Goal: Ask a question

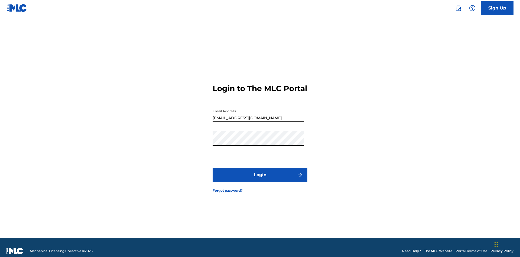
scroll to position [7, 0]
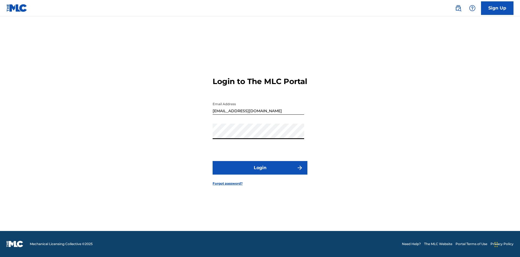
click at [260, 172] on button "Login" at bounding box center [260, 168] width 95 height 14
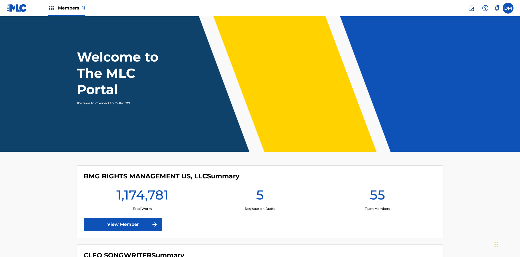
click at [486, 8] on img at bounding box center [485, 8] width 7 height 7
click at [486, 22] on link "Contact us" at bounding box center [486, 15] width 46 height 13
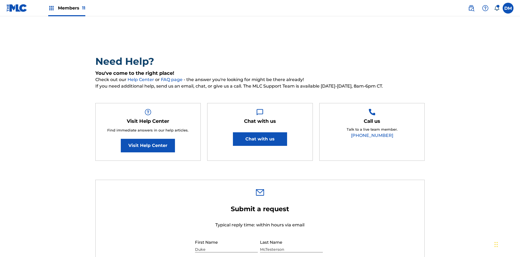
select select "I need help with managing my catalog"
select select "I need help editing my works"
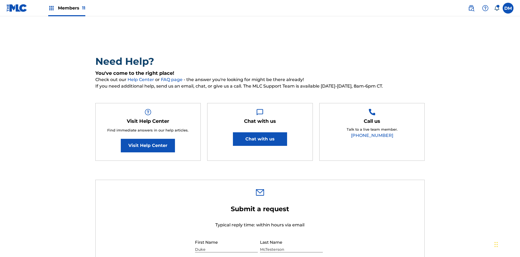
type textarea "021mO2emBD6geRjXL1go"
type input "C:\fakepath\jpg_test_document.jpg"
type textarea "021mO2emBD6geRjXL1go"
